Goal: Communication & Community: Share content

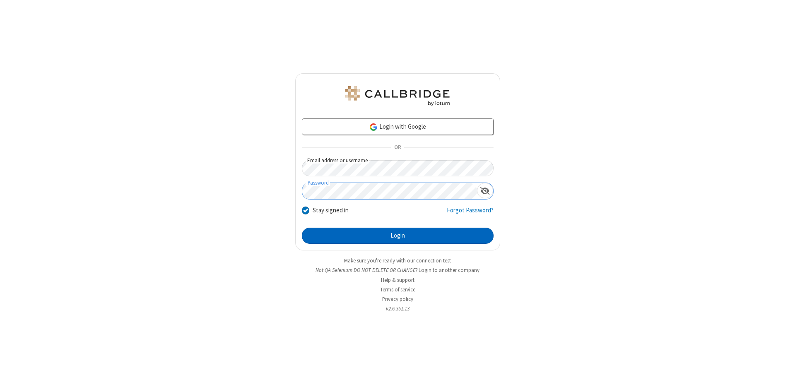
click at [397, 236] on button "Login" at bounding box center [398, 236] width 192 height 17
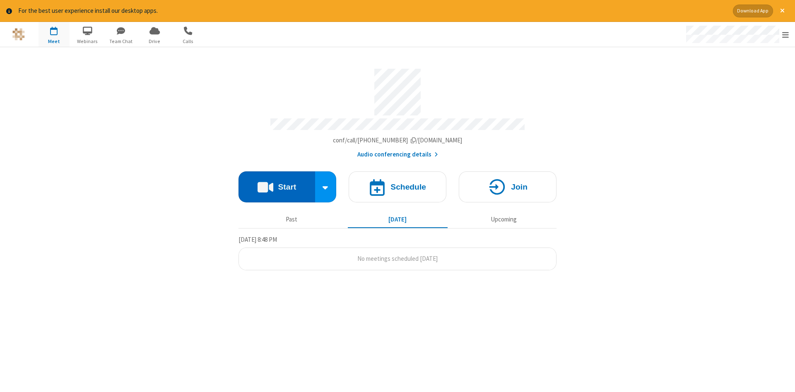
click at [276, 184] on button "Start" at bounding box center [276, 186] width 77 height 31
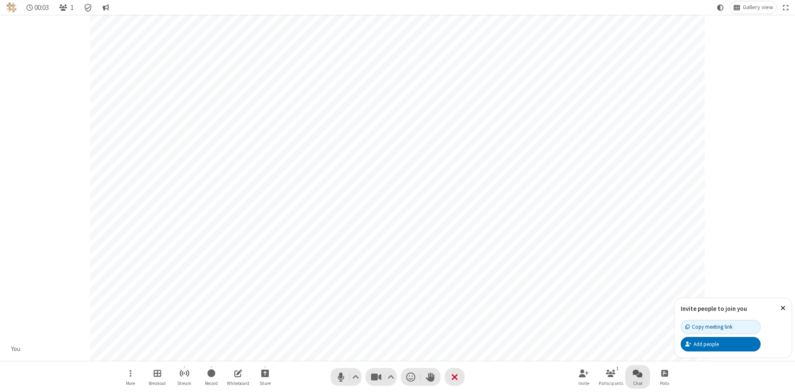
click at [637, 373] on span "Open chat" at bounding box center [637, 373] width 10 height 10
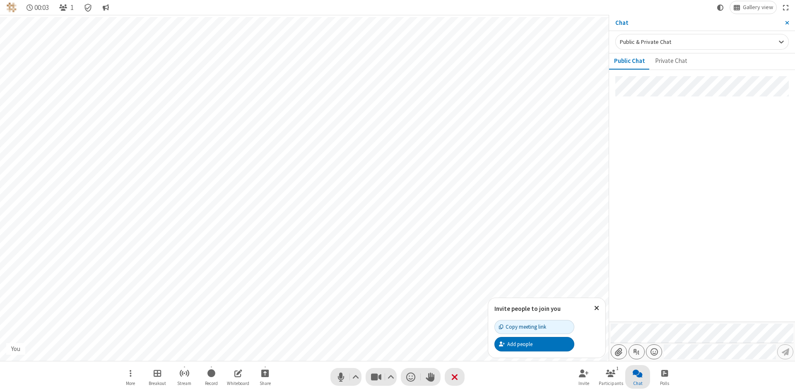
type input "C:\fakepath\doc_test.docx"
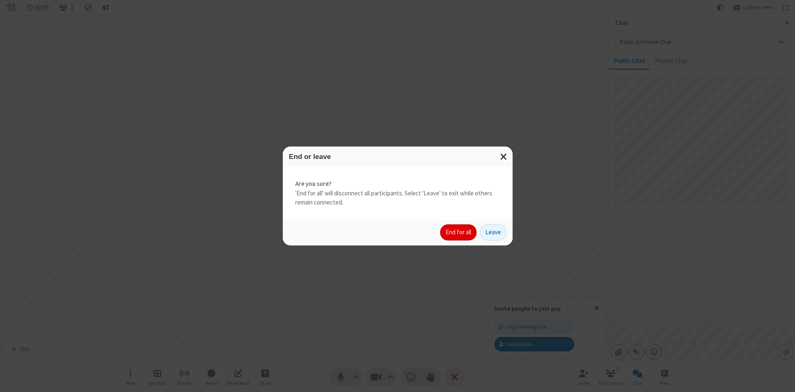
click at [459, 232] on button "End for all" at bounding box center [458, 232] width 36 height 17
